Goal: Task Accomplishment & Management: Manage account settings

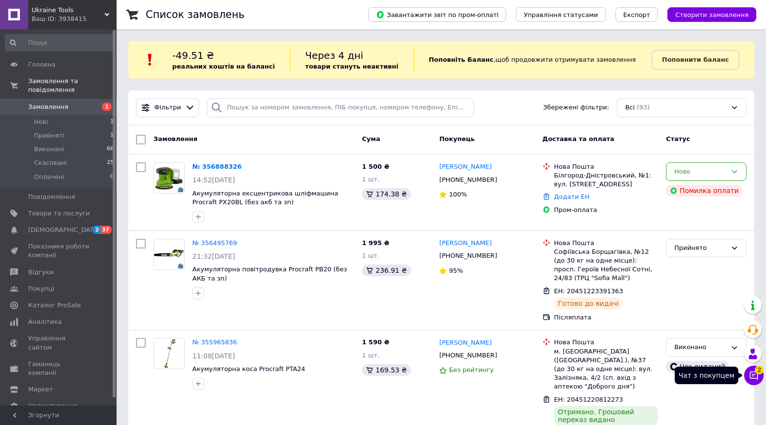
click at [753, 375] on icon at bounding box center [754, 375] width 10 height 10
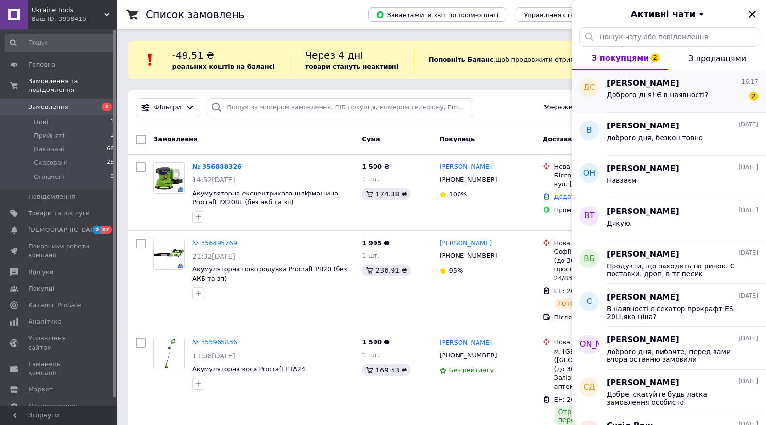
click at [693, 96] on span "Доброго дня! Є в наявності?" at bounding box center [658, 95] width 102 height 8
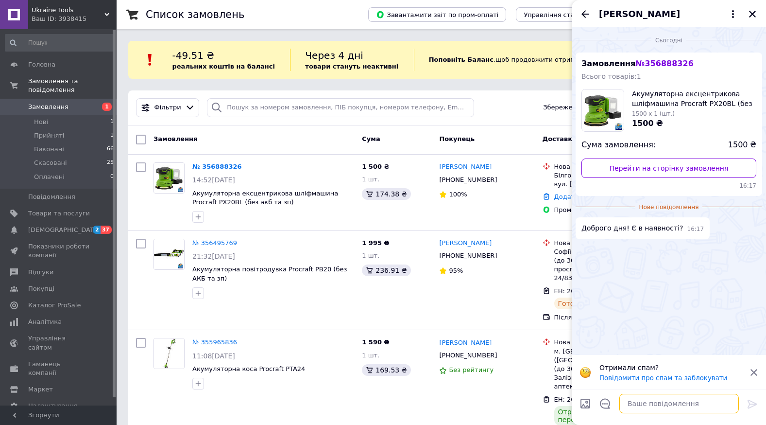
click at [633, 402] on textarea at bounding box center [679, 402] width 120 height 19
type textarea "l"
type textarea "доброго дня, є"
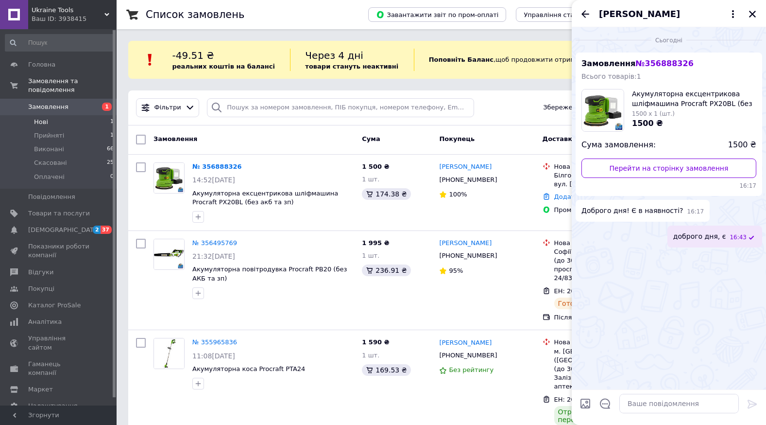
click at [70, 119] on li "Нові 1" at bounding box center [60, 122] width 120 height 14
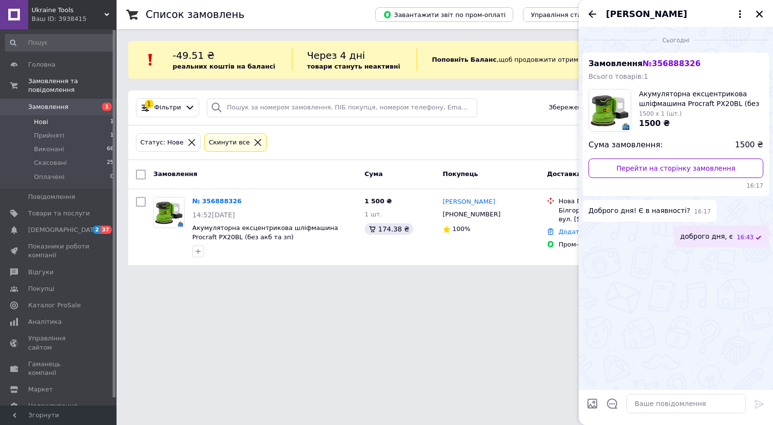
click at [550, 276] on html "Ukraine Tools Ваш ID: 3938415 Сайт [GEOGRAPHIC_DATA] Tools Кабінет покупця Пере…" at bounding box center [386, 138] width 773 height 276
click at [765, 17] on button "Закрити" at bounding box center [760, 14] width 12 height 12
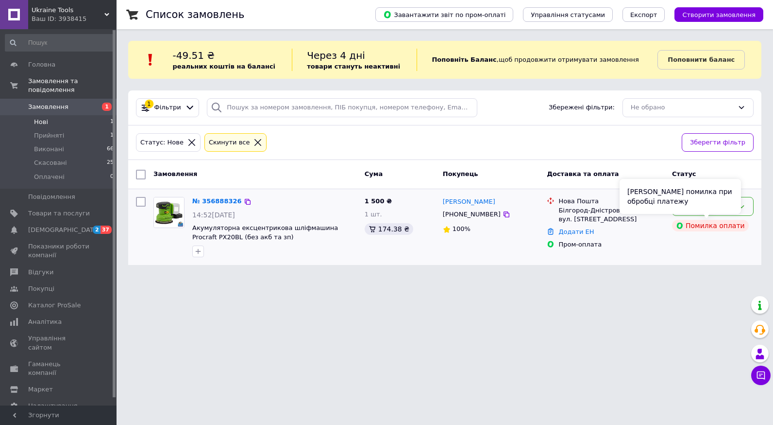
click at [705, 209] on div "[PERSON_NAME] помилка при обробці платежу" at bounding box center [680, 196] width 121 height 35
click at [62, 129] on li "Прийняті 1" at bounding box center [60, 136] width 120 height 14
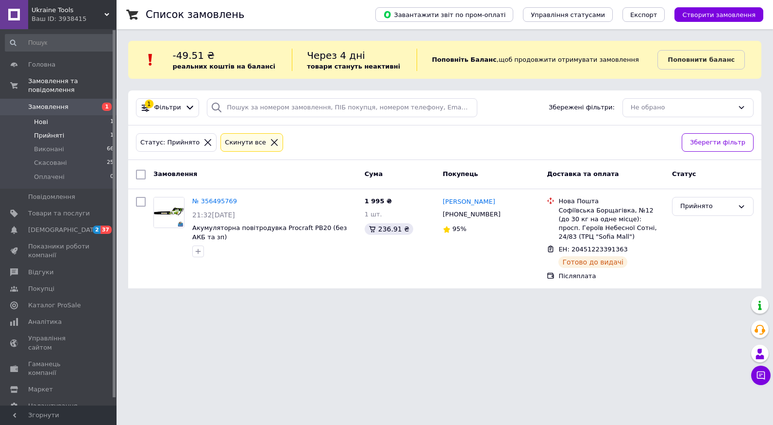
click at [47, 115] on li "Нові 1" at bounding box center [60, 122] width 120 height 14
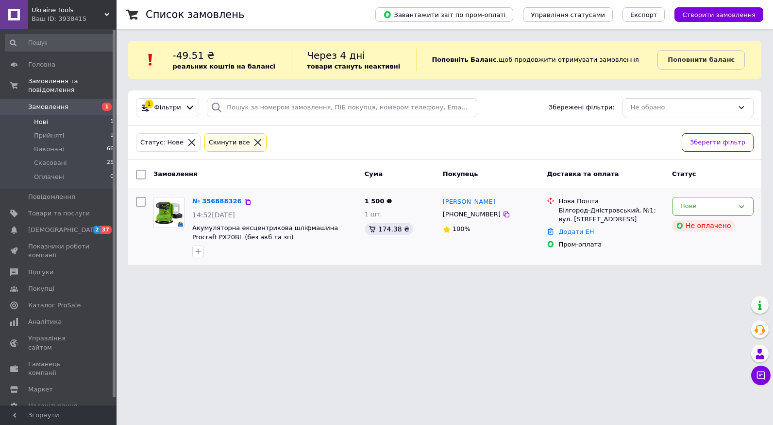
click at [200, 202] on link "№ 356888326" at bounding box center [217, 200] width 50 height 7
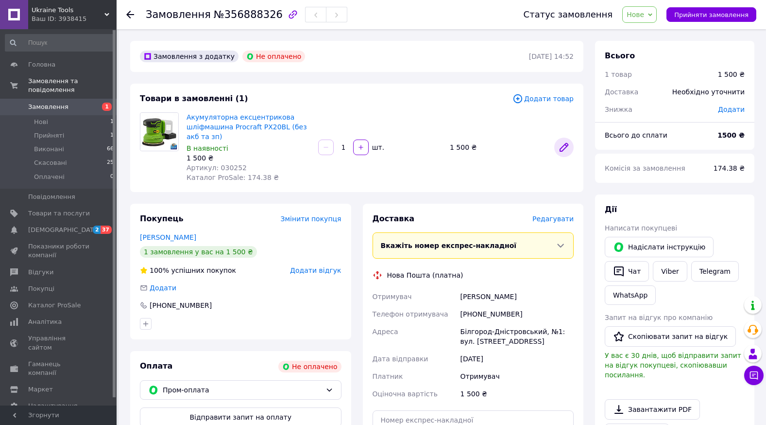
click at [563, 148] on icon at bounding box center [564, 147] width 8 height 8
